Goal: Navigation & Orientation: Find specific page/section

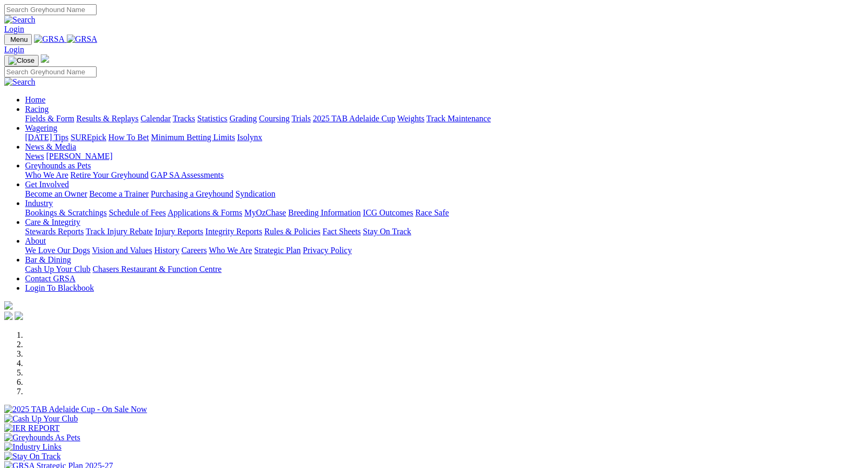
click at [49, 104] on link "Racing" at bounding box center [37, 108] width 24 height 9
click at [80, 217] on link "Care & Integrity" at bounding box center [52, 221] width 55 height 9
click at [75, 274] on link "Contact GRSA" at bounding box center [50, 278] width 50 height 9
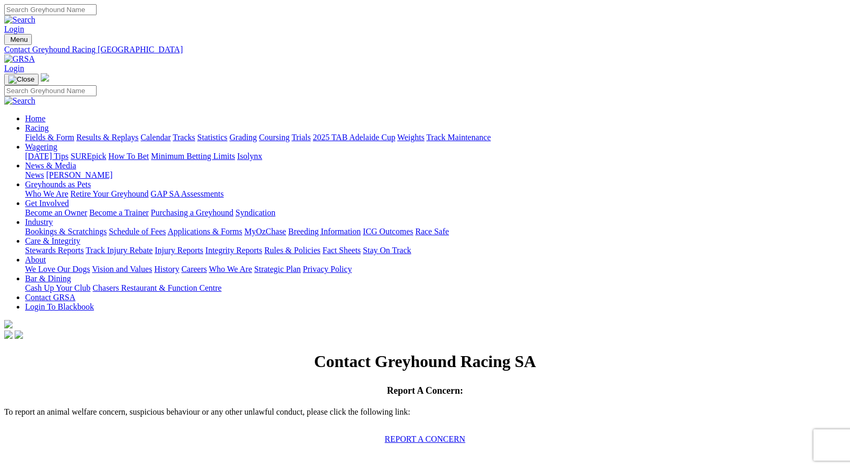
click at [49, 123] on link "Racing" at bounding box center [37, 127] width 24 height 9
click at [262, 246] on link "Integrity Reports" at bounding box center [233, 250] width 57 height 9
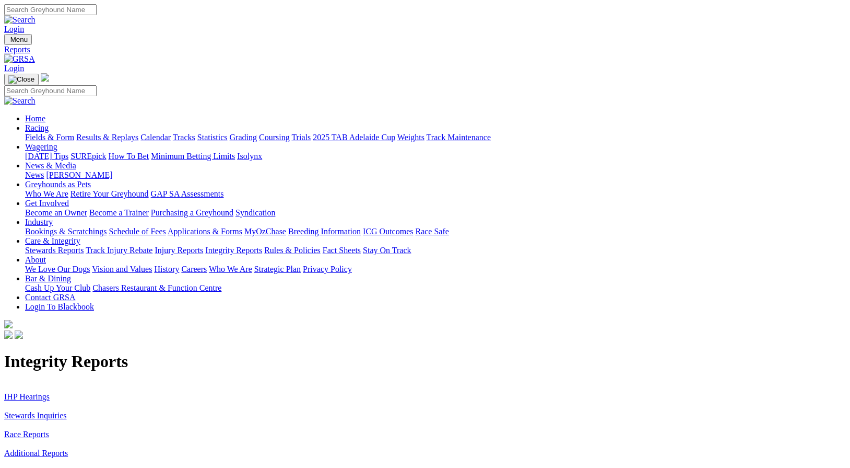
click at [67, 411] on link "Stewards Inquiries" at bounding box center [35, 415] width 63 height 9
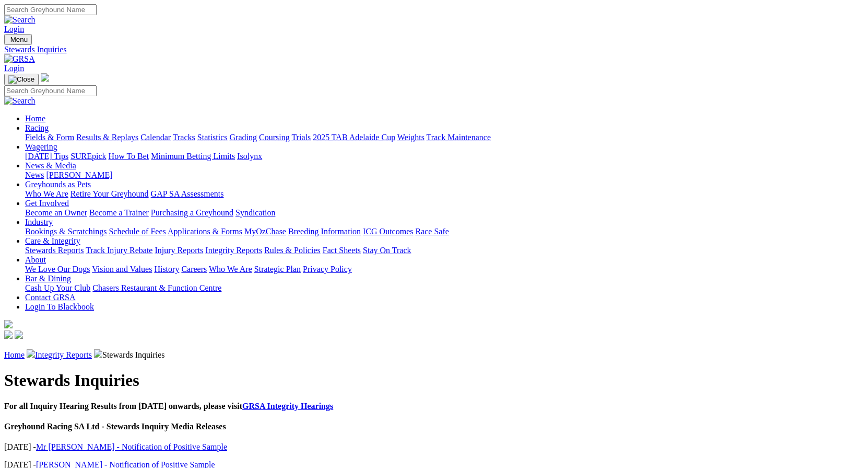
click at [91, 180] on link "Greyhounds as Pets" at bounding box center [58, 184] width 66 height 9
click at [68, 189] on link "Who We Are" at bounding box center [46, 193] width 43 height 9
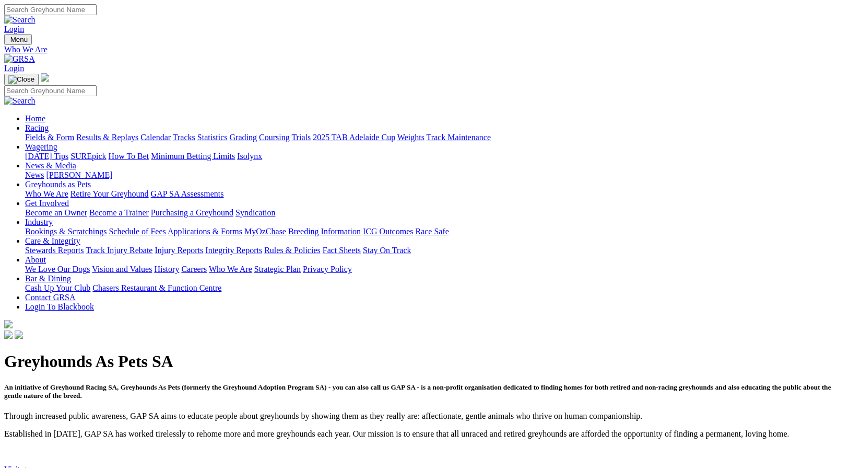
click at [224, 189] on link "GAP SA Assessments" at bounding box center [187, 193] width 73 height 9
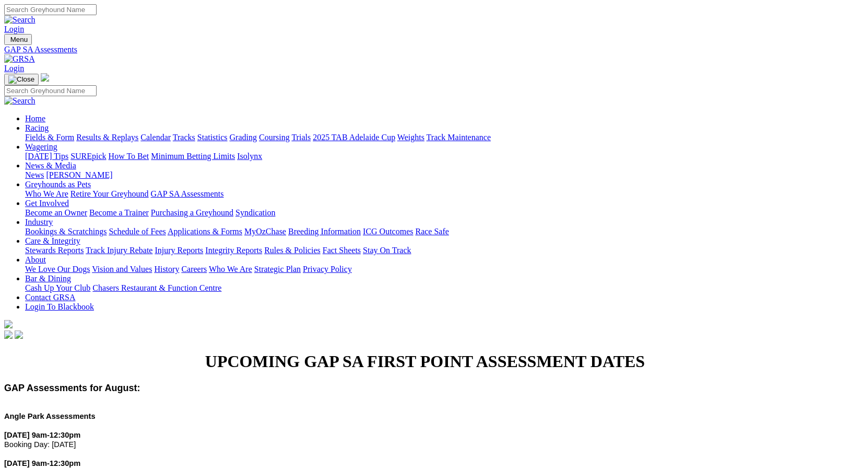
click at [107, 227] on link "Bookings & Scratchings" at bounding box center [65, 231] width 81 height 9
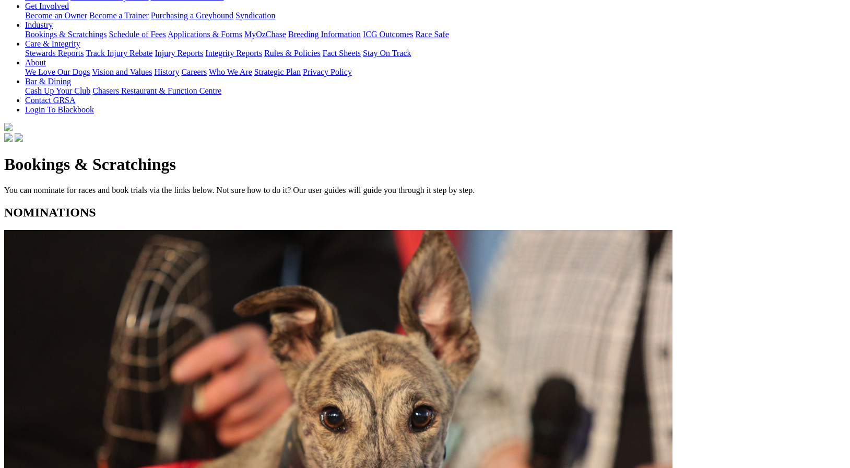
scroll to position [197, 0]
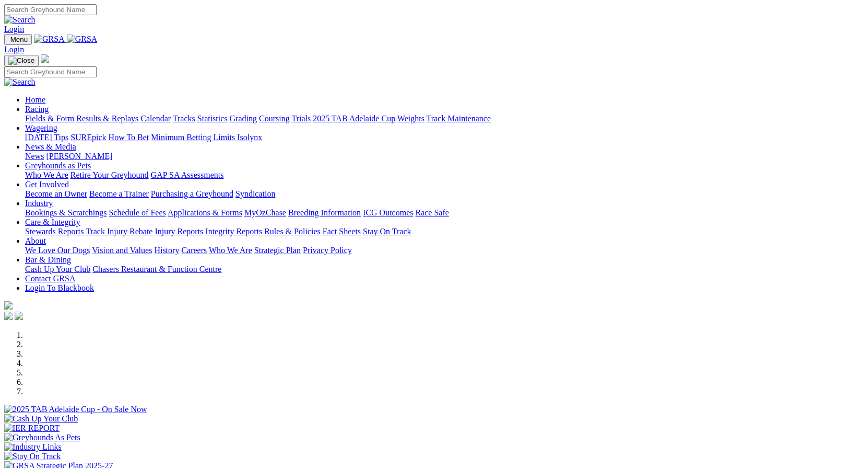
click at [112, 151] on link "[PERSON_NAME]" at bounding box center [79, 155] width 66 height 9
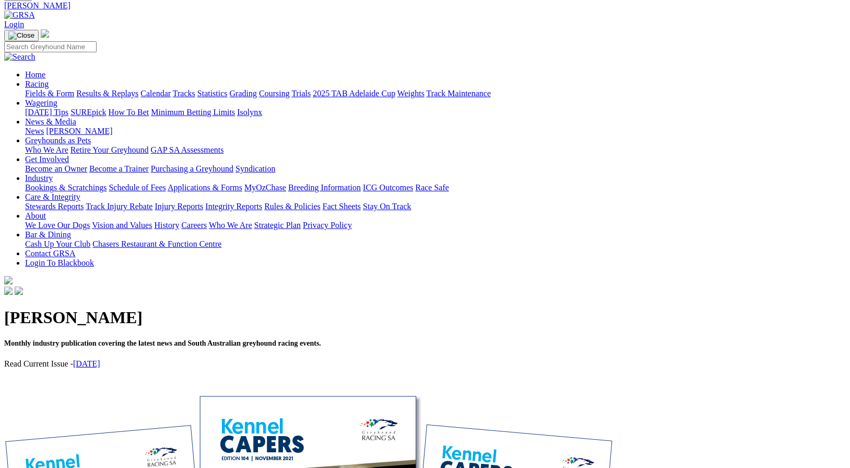
scroll to position [41, 0]
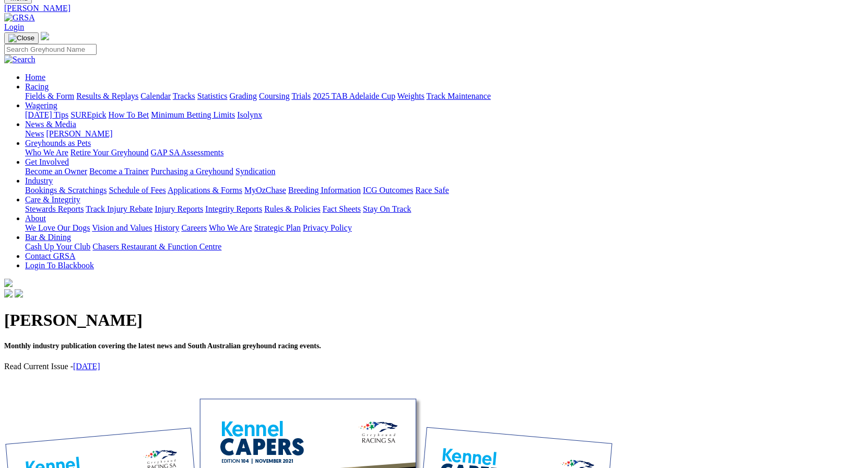
click at [100, 361] on link "[DATE]" at bounding box center [86, 365] width 27 height 9
